Goal: Check status: Check status

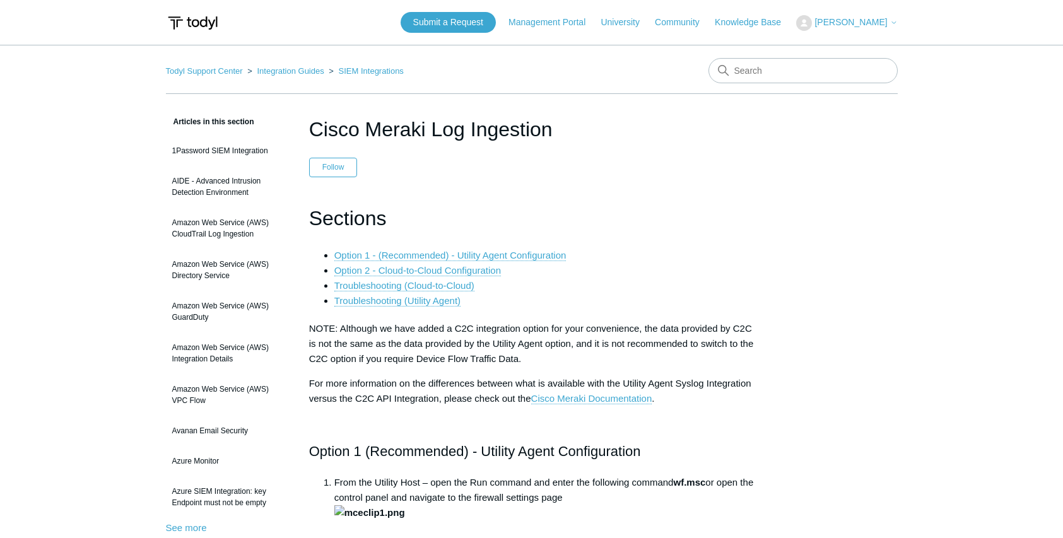
scroll to position [6587, 0]
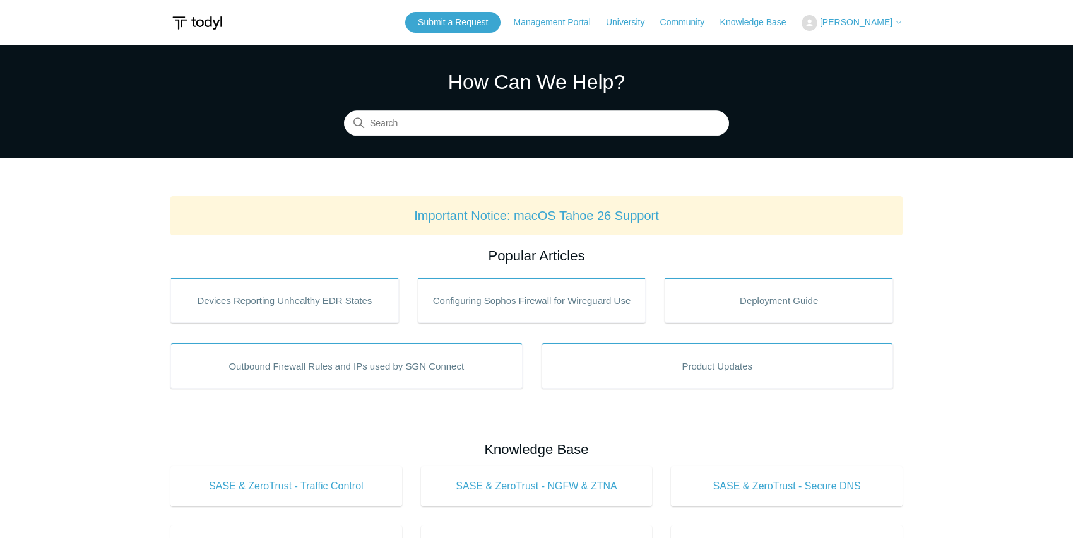
click at [876, 19] on span "[PERSON_NAME]" at bounding box center [856, 22] width 73 height 10
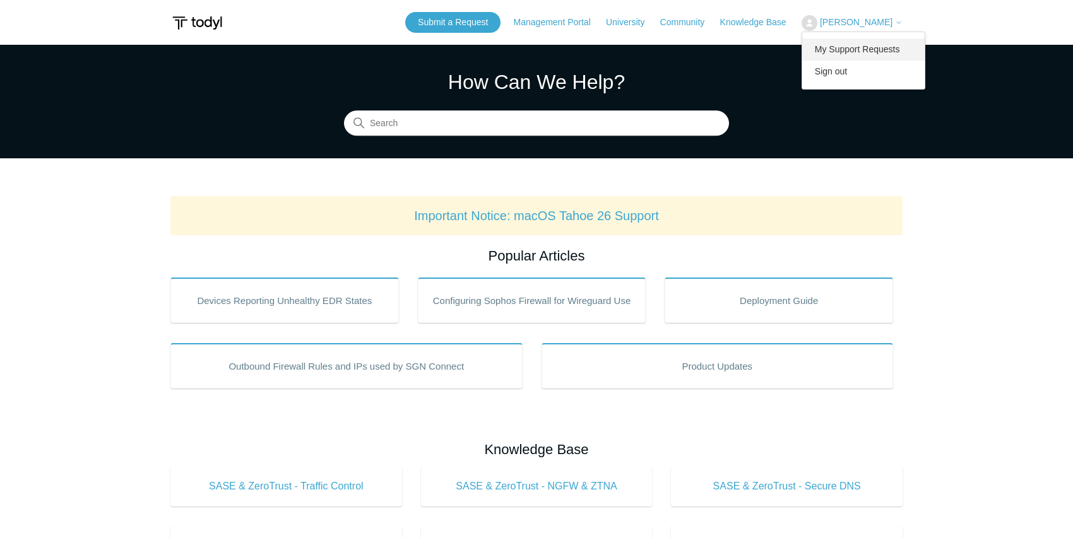
click at [859, 46] on link "My Support Requests" at bounding box center [863, 50] width 123 height 22
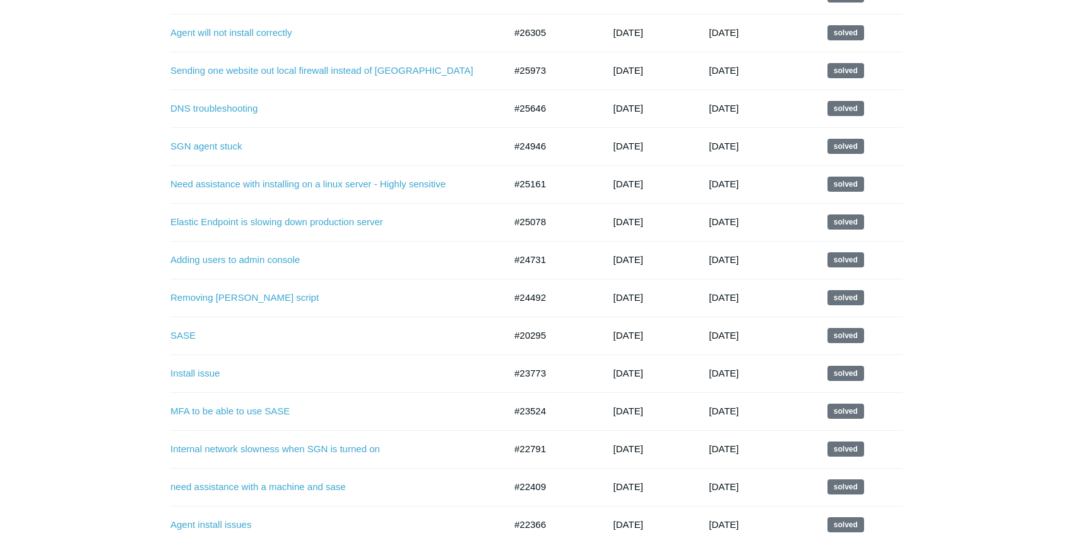
scroll to position [347, 0]
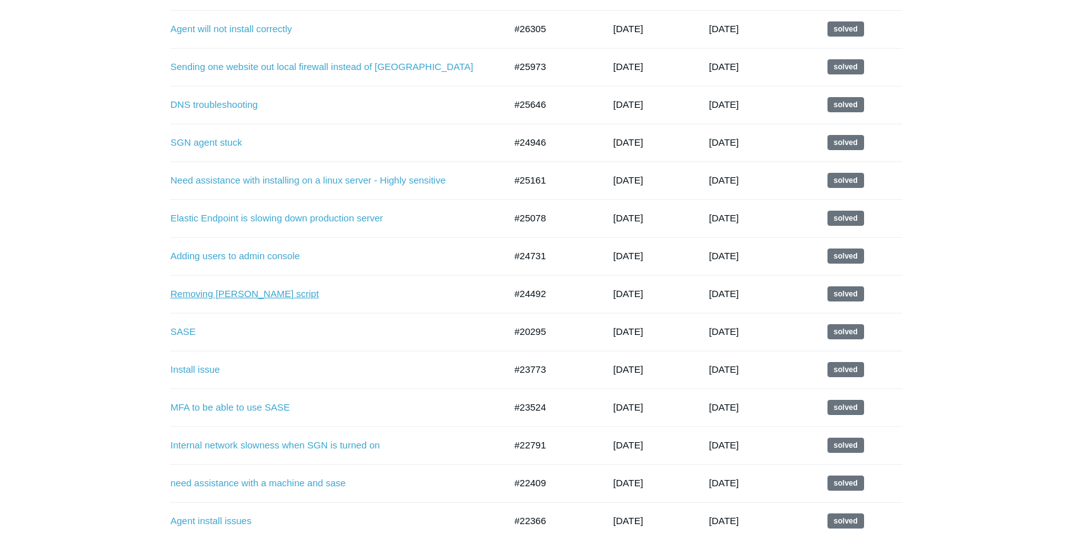
click at [254, 297] on link "Removing [PERSON_NAME] script" at bounding box center [328, 294] width 316 height 15
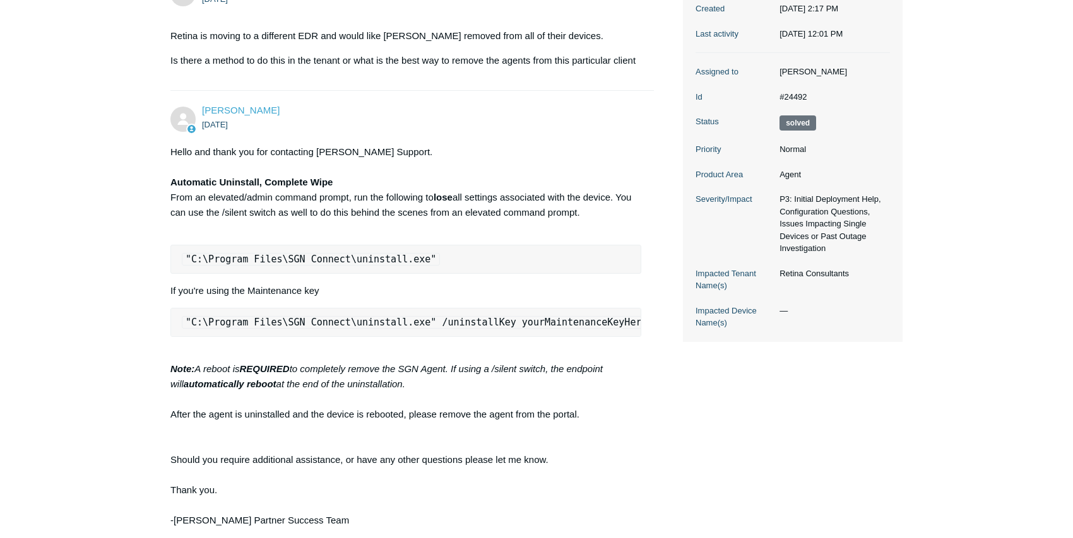
scroll to position [218, 0]
